Goal: Information Seeking & Learning: Check status

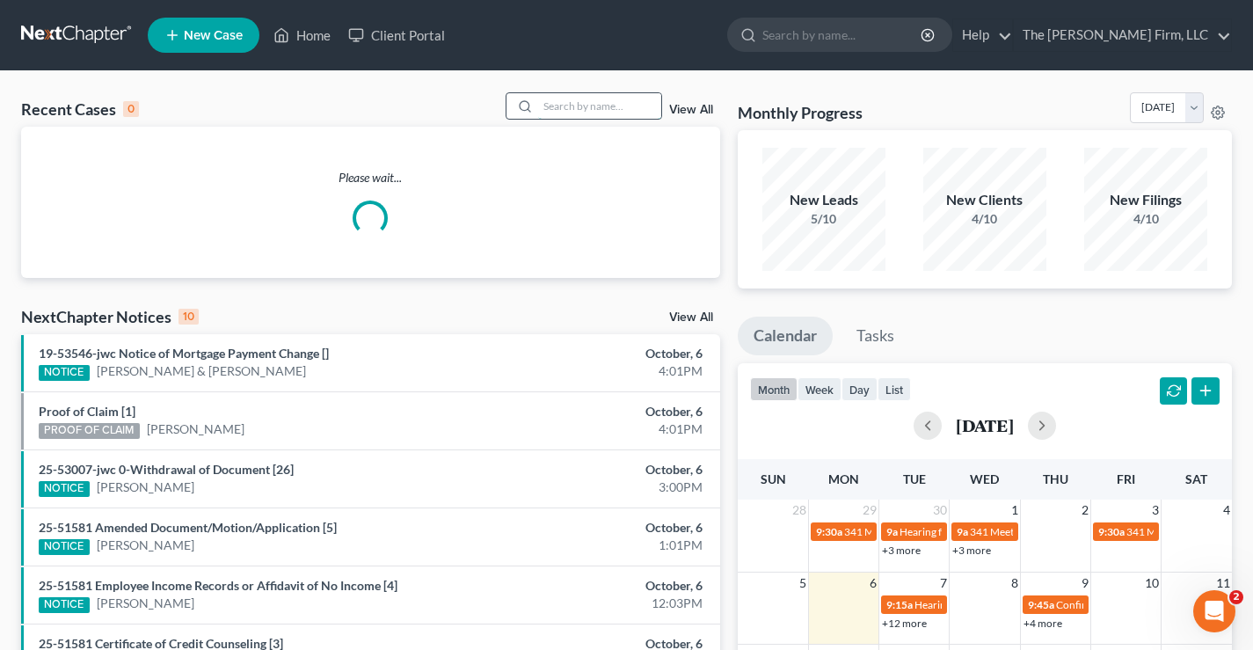
click at [565, 102] on input "search" at bounding box center [599, 106] width 123 height 26
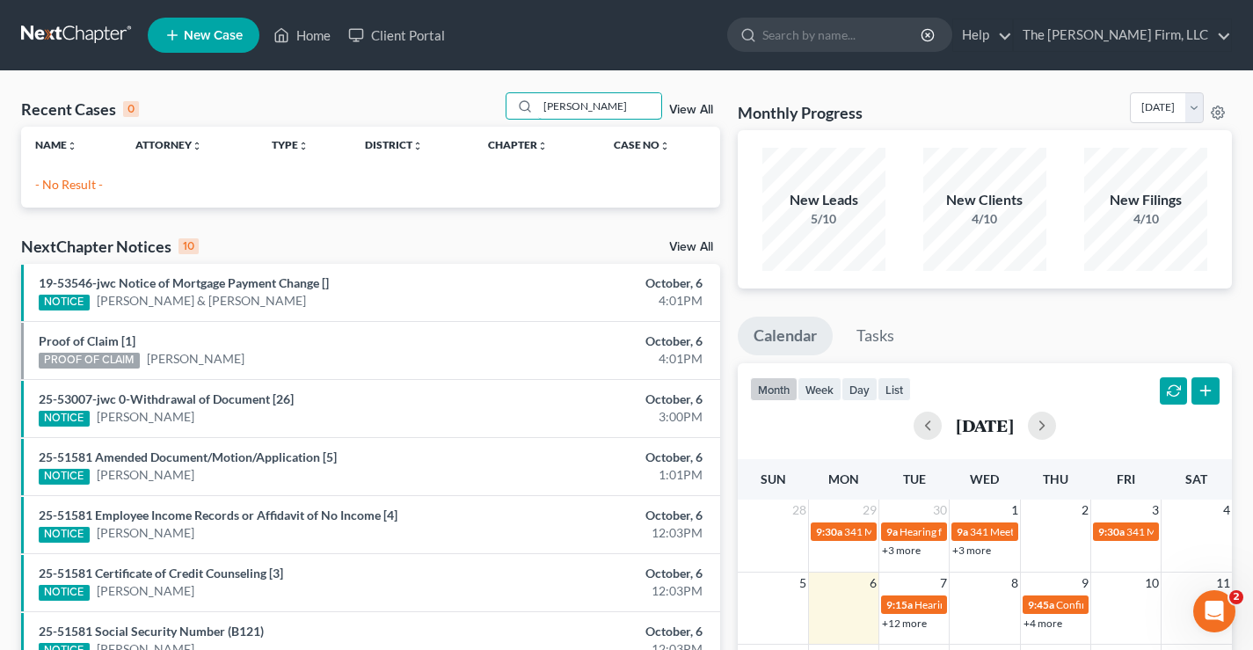
type input "collier"
drag, startPoint x: 580, startPoint y: 106, endPoint x: 359, endPoint y: 78, distance: 222.4
click at [379, 83] on div "Recent Cases 0 collier View All Name unfold_more expand_more expand_less Attorn…" at bounding box center [626, 527] width 1253 height 913
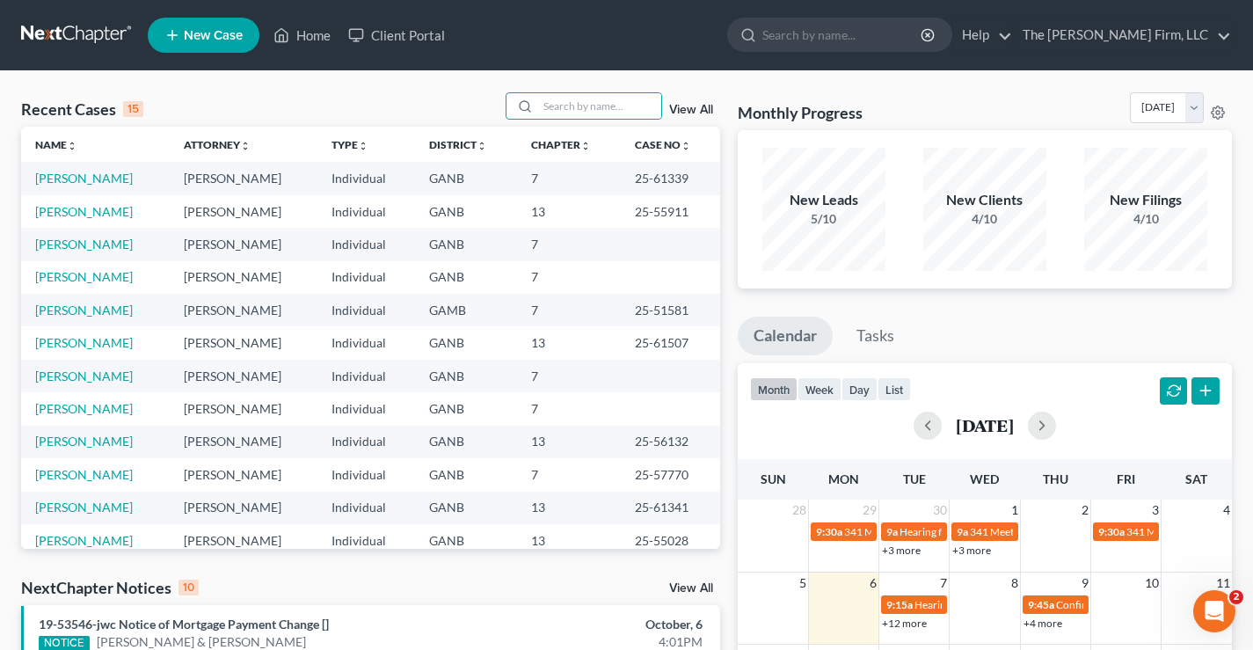
click at [65, 26] on link at bounding box center [77, 35] width 113 height 32
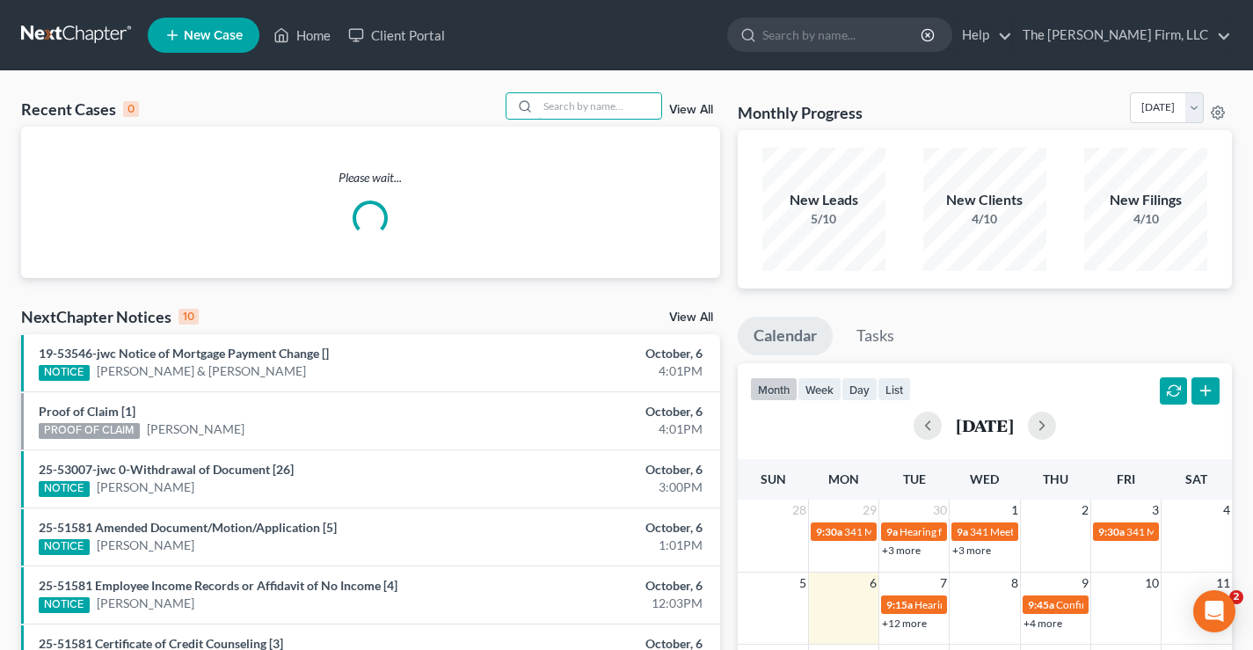
drag, startPoint x: 580, startPoint y: 107, endPoint x: 558, endPoint y: 72, distance: 42.0
click at [579, 106] on input "search" at bounding box center [599, 106] width 123 height 26
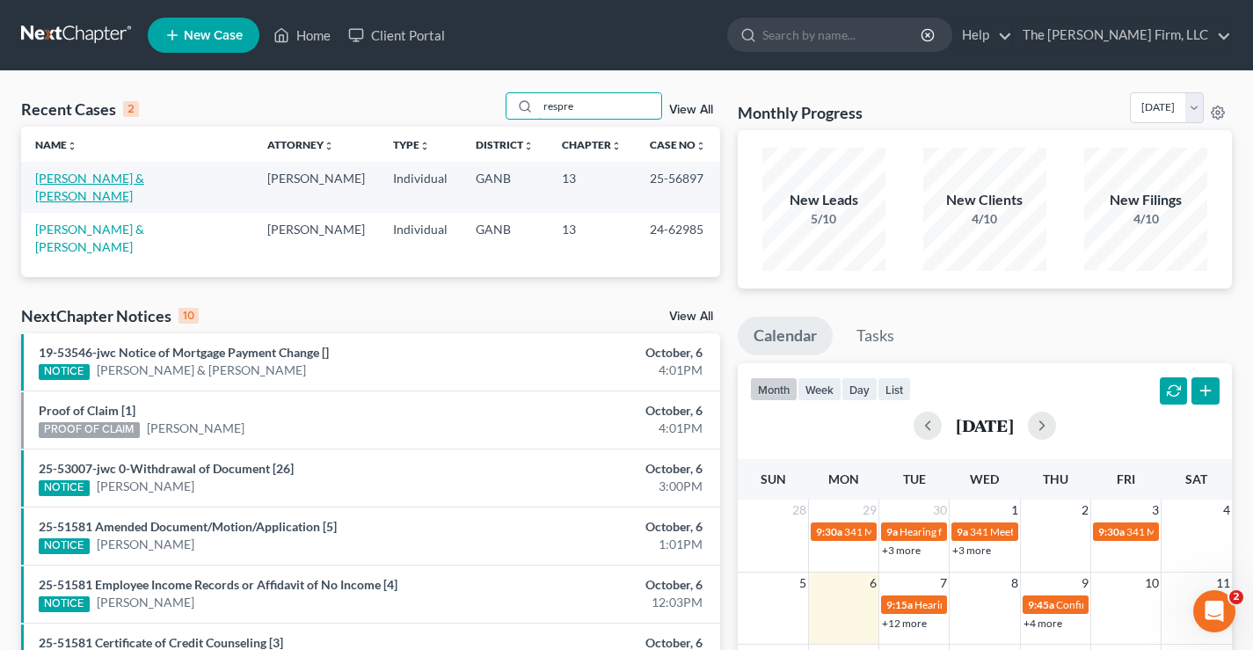
type input "respre"
click at [111, 185] on link "[PERSON_NAME] & [PERSON_NAME]" at bounding box center [89, 187] width 109 height 33
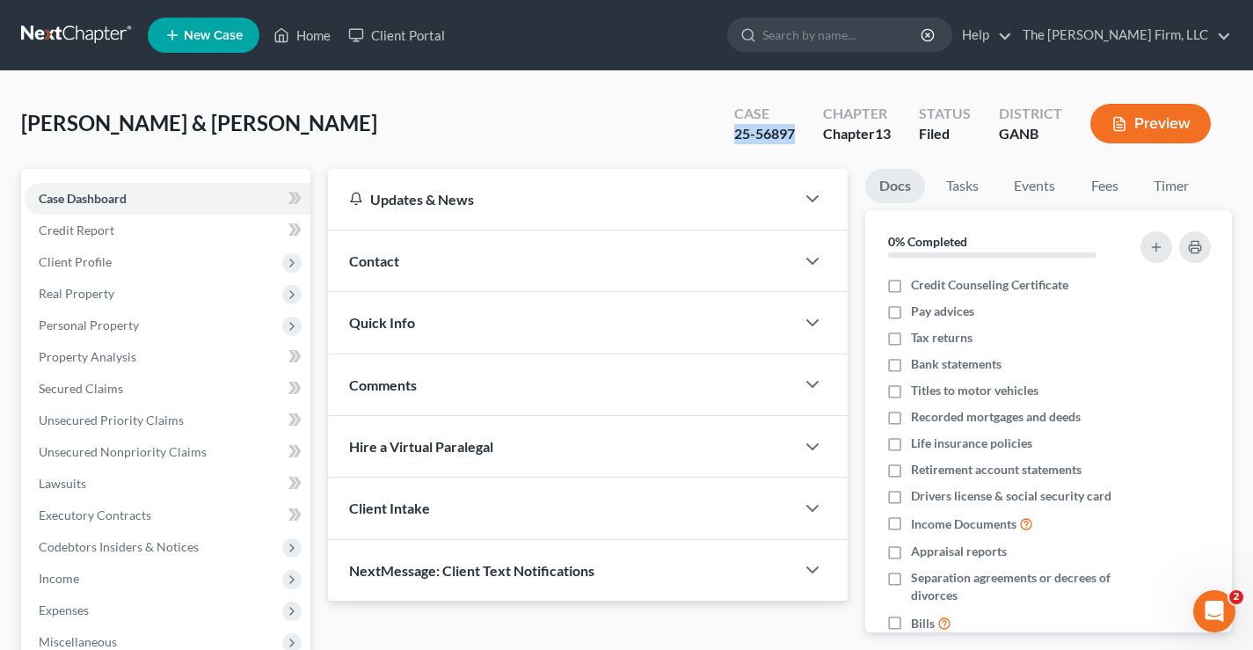
drag, startPoint x: 726, startPoint y: 131, endPoint x: 804, endPoint y: 134, distance: 78.3
click at [804, 134] on div "Case 25-56897" at bounding box center [764, 125] width 89 height 52
copy div "25-56897"
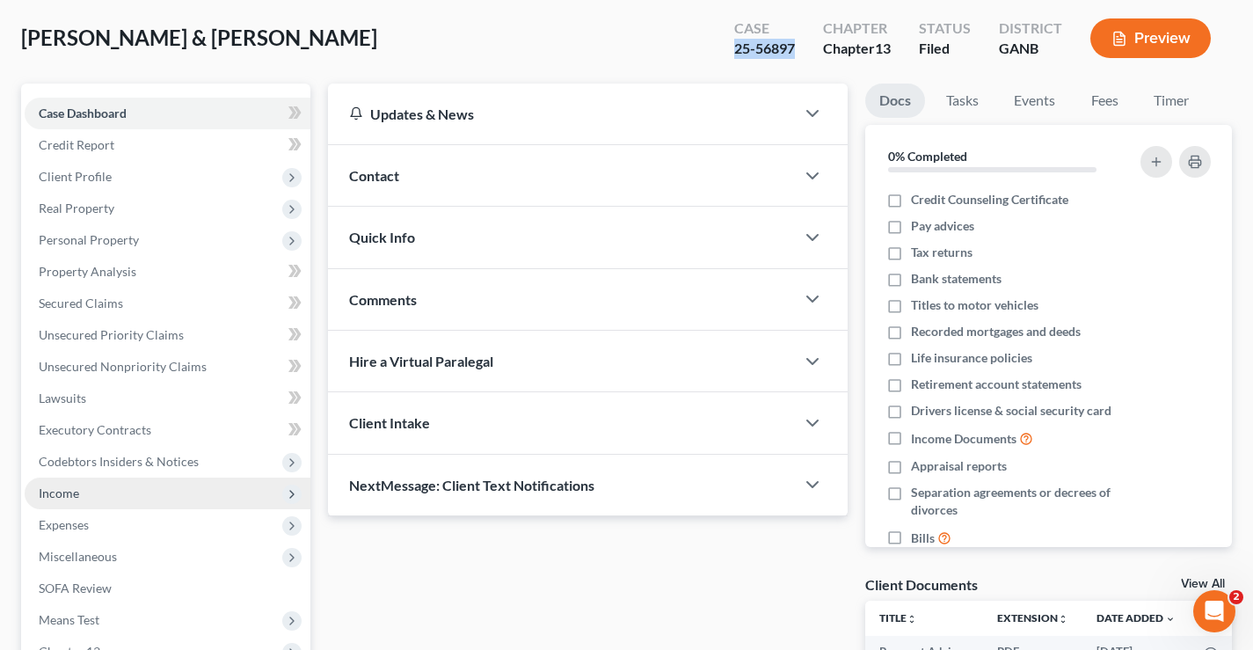
scroll to position [317, 0]
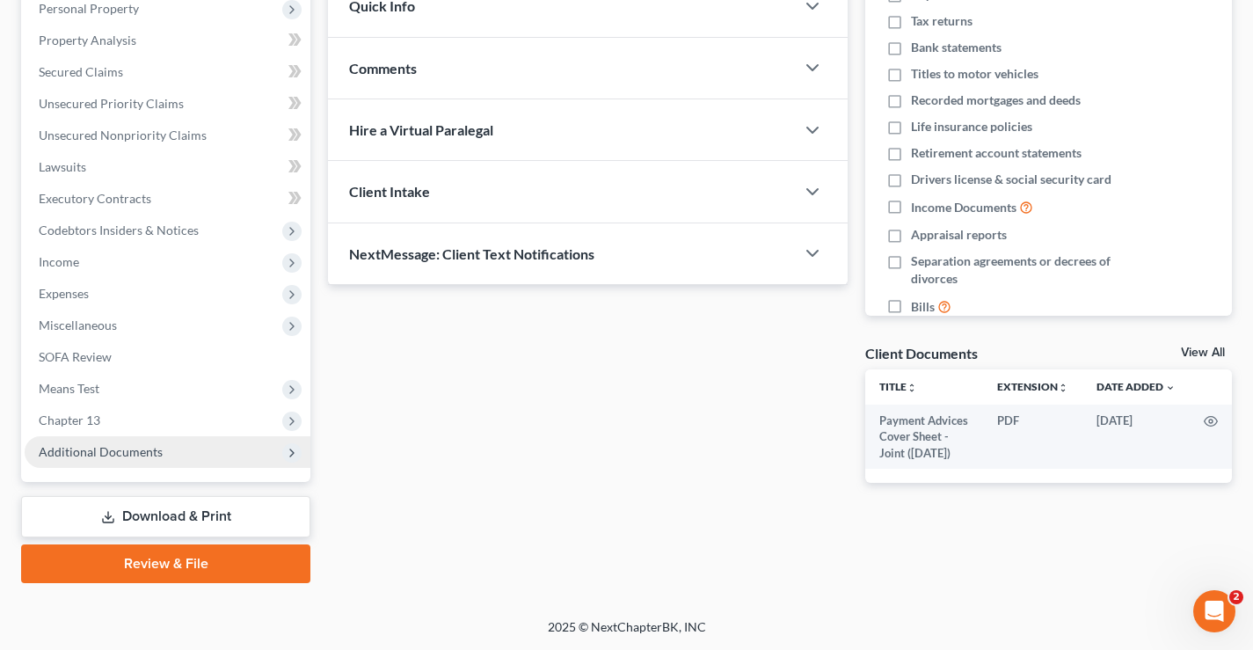
click at [106, 452] on span "Additional Documents" at bounding box center [101, 451] width 124 height 15
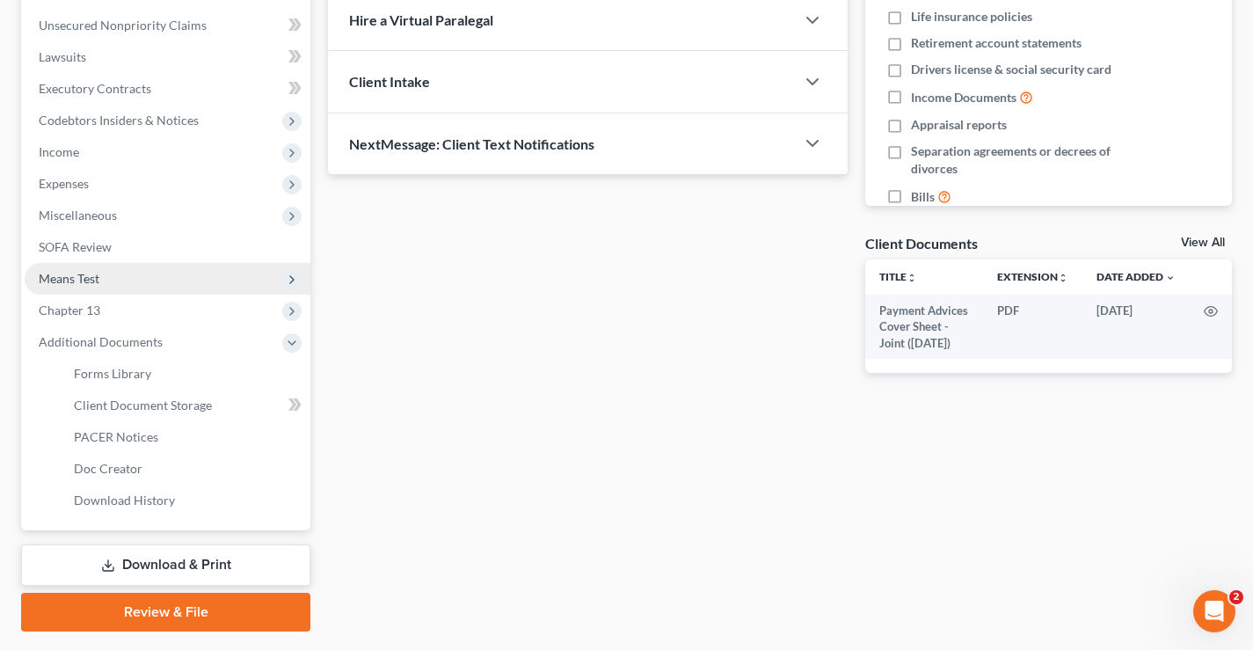
scroll to position [475, 0]
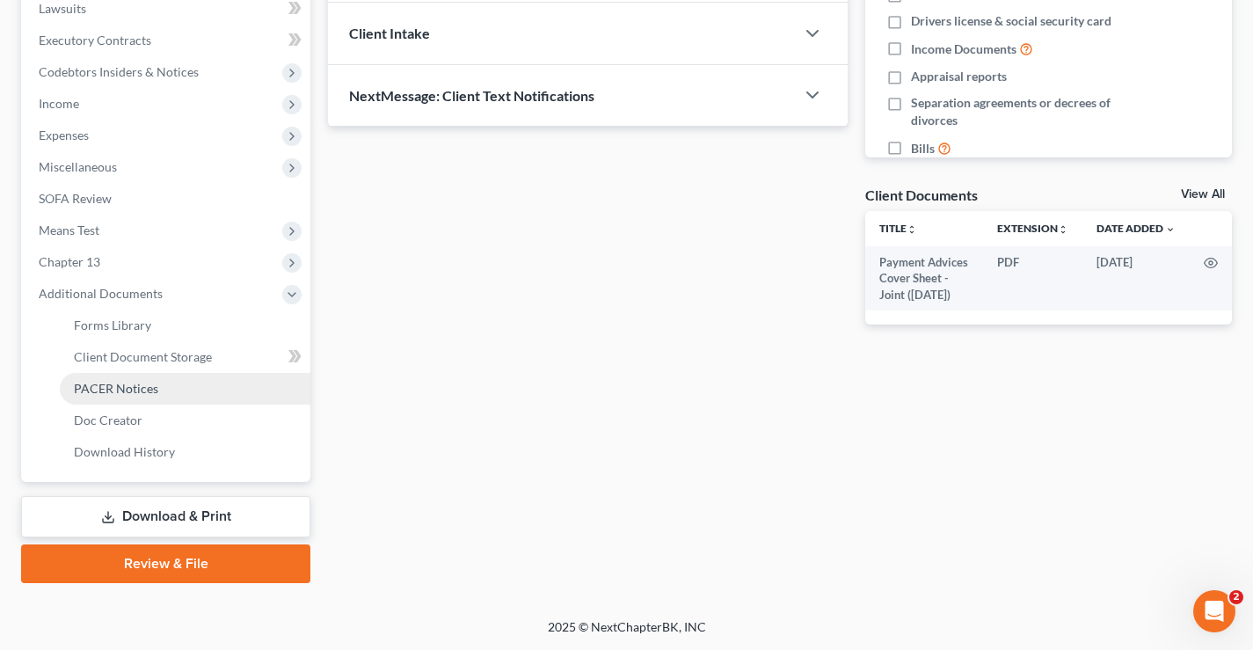
click at [106, 386] on span "PACER Notices" at bounding box center [116, 388] width 84 height 15
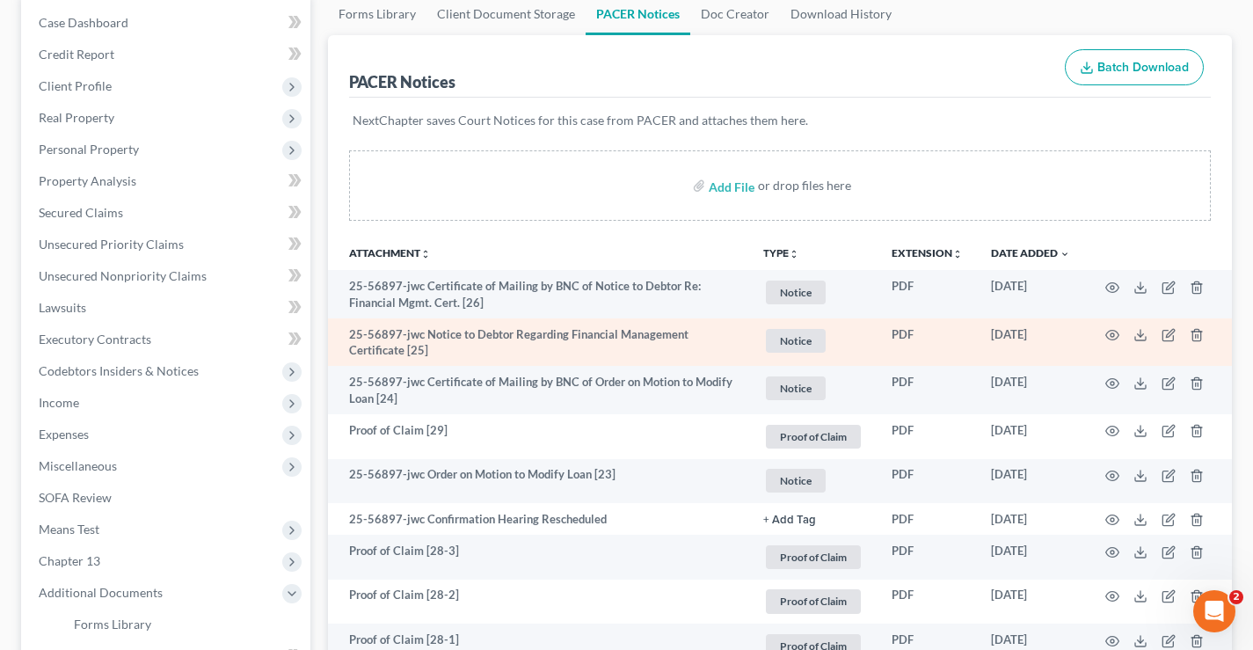
scroll to position [264, 0]
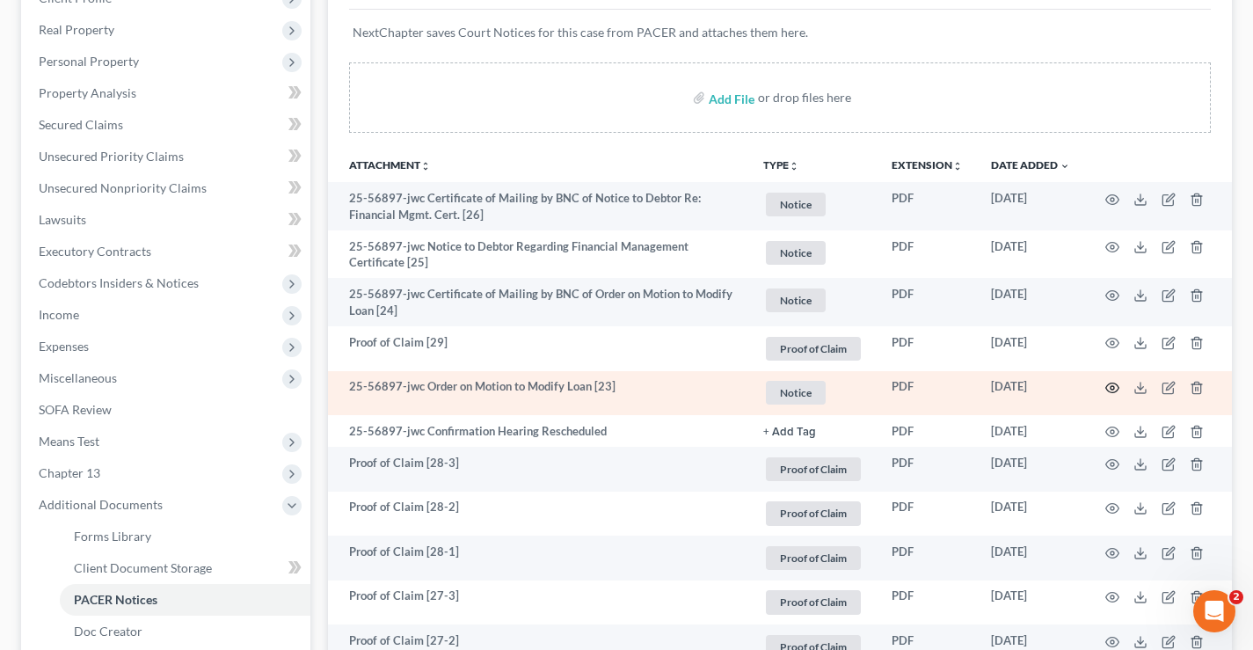
click at [1110, 389] on icon "button" at bounding box center [1113, 388] width 14 height 14
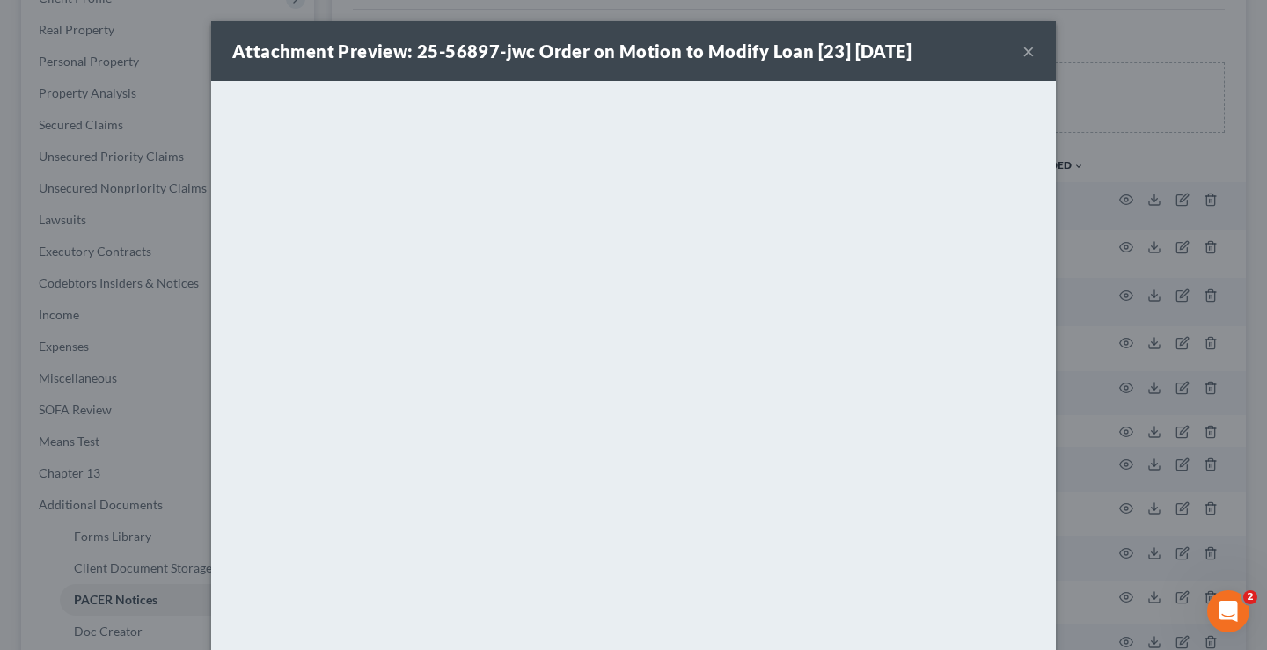
click at [1022, 50] on button "×" at bounding box center [1028, 50] width 12 height 21
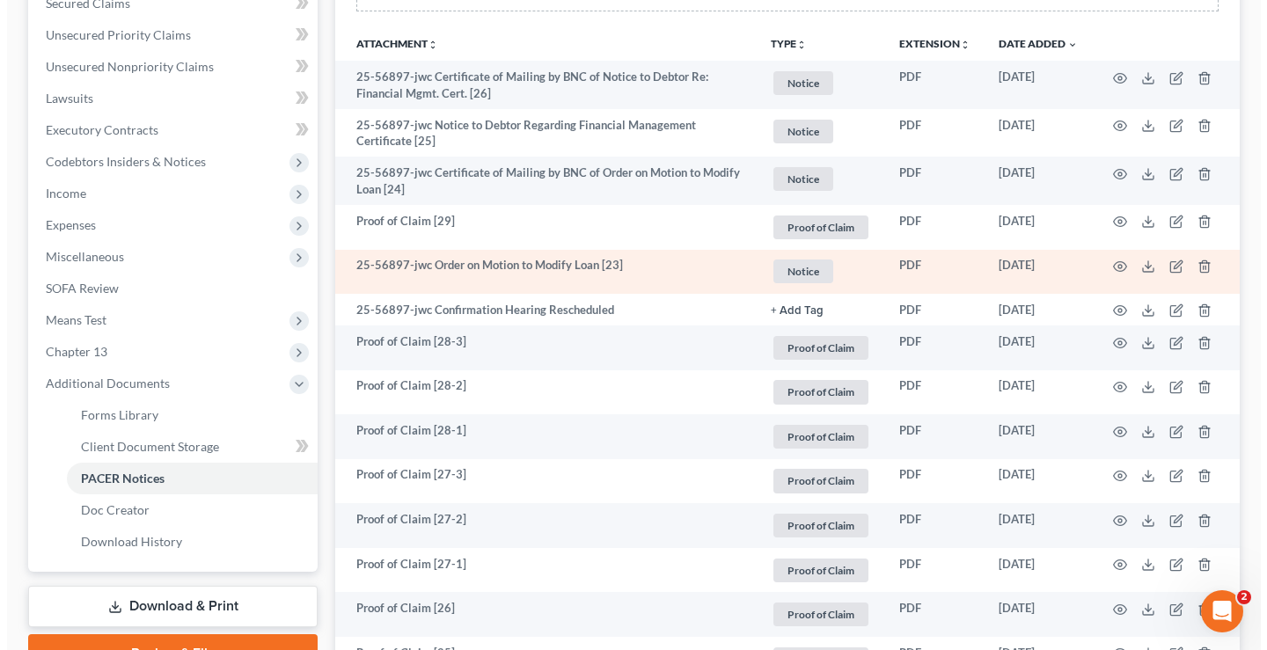
scroll to position [440, 0]
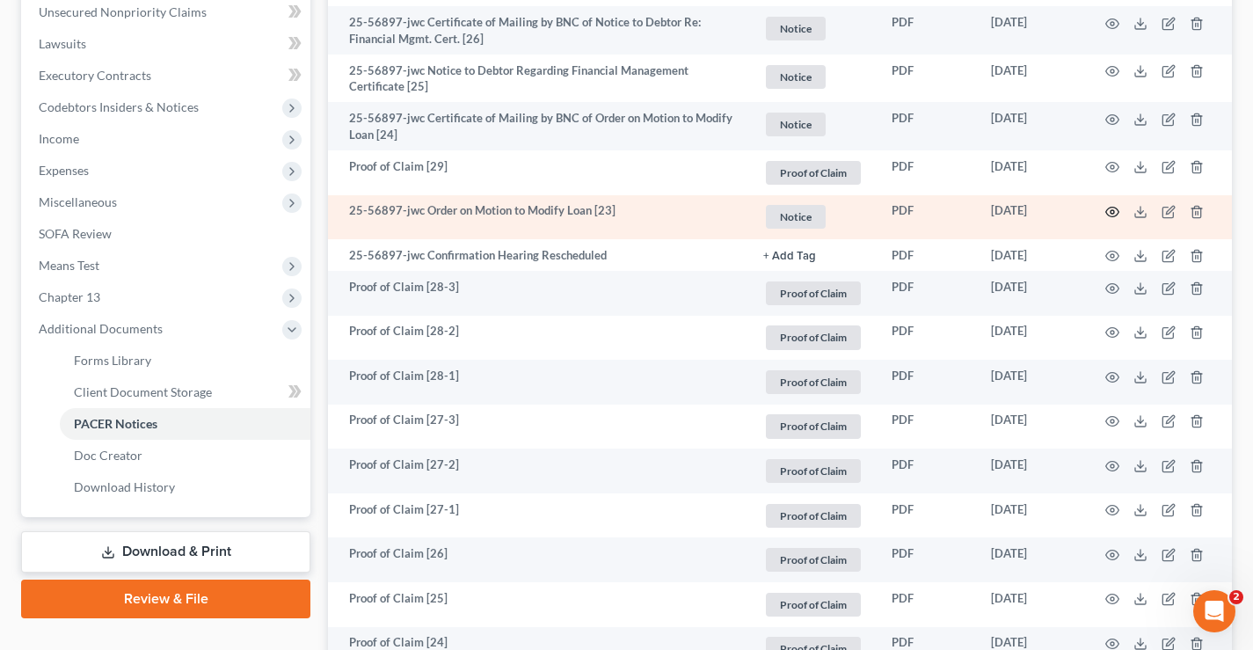
click at [1113, 208] on icon "button" at bounding box center [1112, 213] width 13 height 10
